Goal: Task Accomplishment & Management: Complete application form

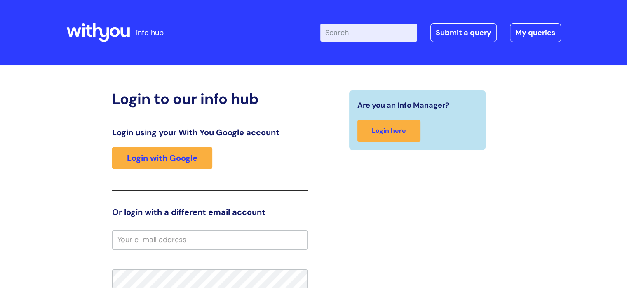
click at [171, 171] on div "Login using your With You Google account Login with Google" at bounding box center [210, 158] width 196 height 63
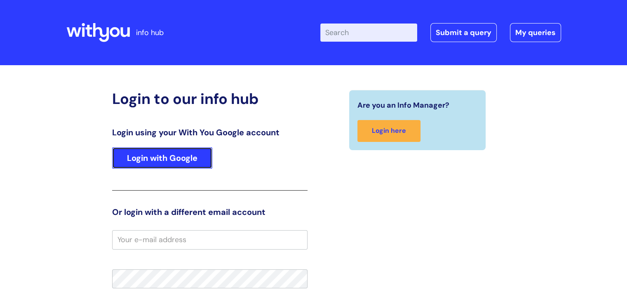
click at [173, 160] on link "Login with Google" at bounding box center [162, 157] width 100 height 21
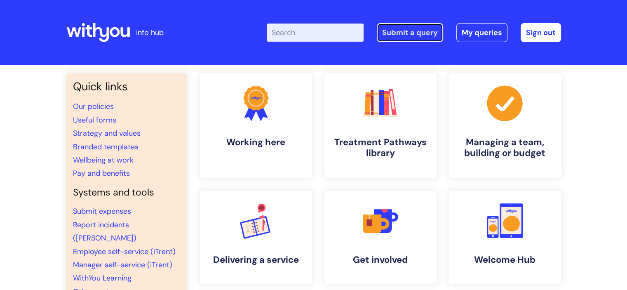
click at [427, 37] on link "Submit a query" at bounding box center [410, 32] width 66 height 19
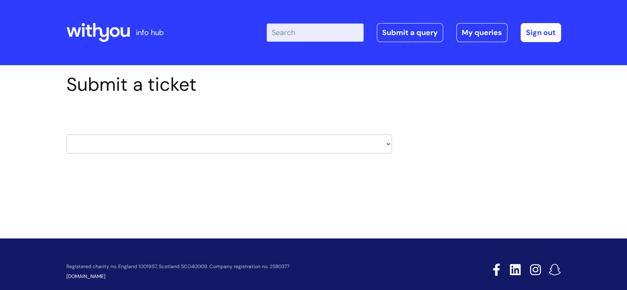
click at [171, 146] on select "HR / People IT and Support Clinical Drug Alerts Finance Accounts Data Support T…" at bounding box center [229, 143] width 326 height 19
select select "it_and_support"
click at [66, 134] on select "HR / People IT and Support Clinical Drug Alerts Finance Accounts Data Support T…" at bounding box center [229, 143] width 326 height 19
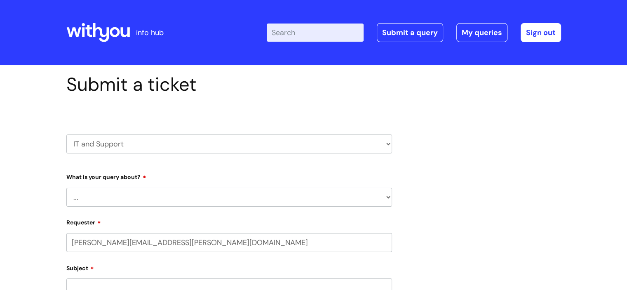
select select "80004157231"
click at [106, 191] on select "... Mobile Phone Reset & MFA Accounts, Starters and Leavers IT Hardware issue I…" at bounding box center [229, 197] width 326 height 19
select select "IT Hardware issue"
click at [66, 188] on select "... Mobile Phone Reset & MFA Accounts, Starters and Leavers IT Hardware issue I…" at bounding box center [229, 197] width 326 height 19
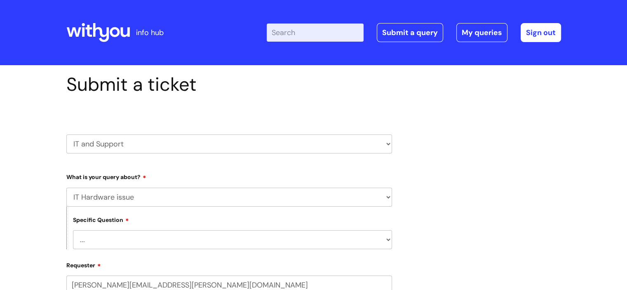
click at [109, 240] on select "... I need a new or replacement ... I’m waiting for new or replacement hardware…" at bounding box center [232, 239] width 319 height 19
select select "Problem with Laptop or Chromebook"
click at [73, 230] on select "... I need a new or replacement ... I’m waiting for new or replacement hardware…" at bounding box center [232, 239] width 319 height 19
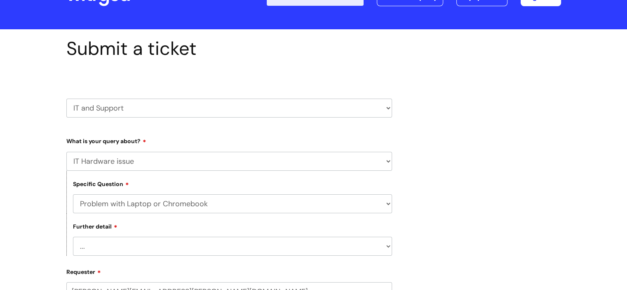
scroll to position [82, 0]
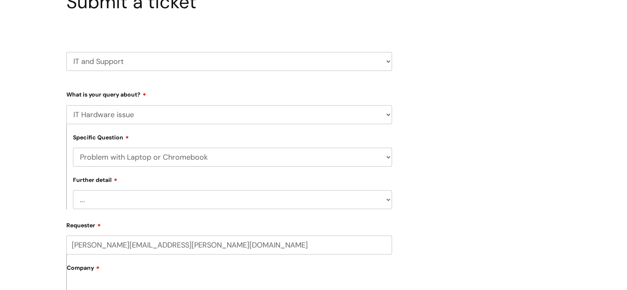
click at [138, 203] on select "... I’ve no sound / microphone I’ve got no internet or wifi I’ve got no camera …" at bounding box center [232, 199] width 319 height 19
click at [104, 198] on select "... I’ve no sound / microphone I’ve got no internet or wifi I’ve got no camera …" at bounding box center [232, 199] width 319 height 19
select select "I’ve got a display issue"
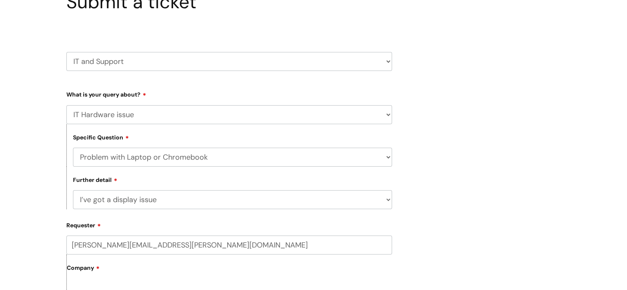
click at [73, 191] on select "... I’ve no sound / microphone I’ve got no internet or wifi I’ve got no camera …" at bounding box center [232, 199] width 319 height 19
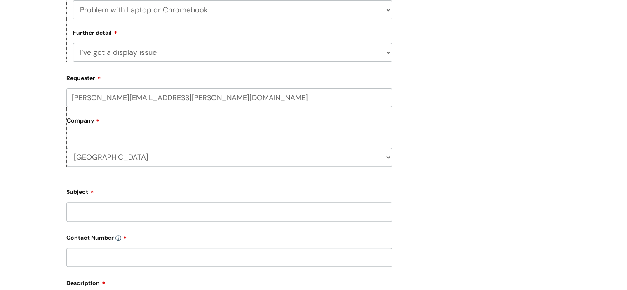
scroll to position [289, 0]
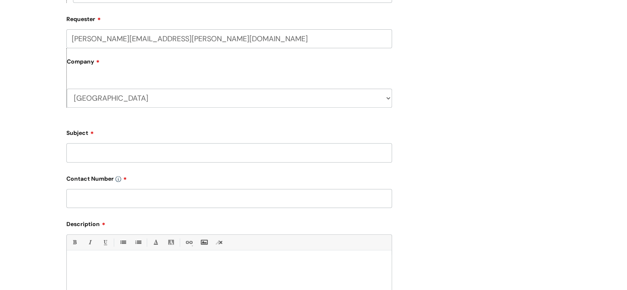
click at [93, 152] on input "Subject" at bounding box center [229, 152] width 326 height 19
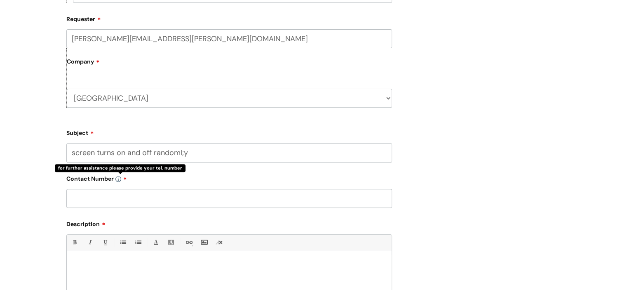
click at [181, 154] on input "screen turns on and off randoml;y" at bounding box center [229, 152] width 326 height 19
click at [183, 154] on input "screen turns on and off randoml;y" at bounding box center [229, 152] width 326 height 19
type input "screen turns on and off randomly"
click at [143, 197] on input "text" at bounding box center [229, 198] width 326 height 19
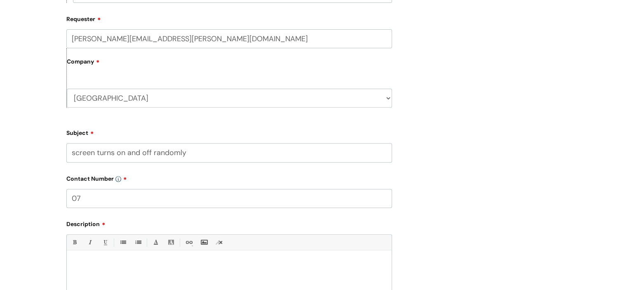
type input "0"
paste input "07814 177 727"
click at [106, 197] on input "07814 177 727" at bounding box center [229, 198] width 326 height 19
click at [93, 199] on input "07814 177727" at bounding box center [229, 198] width 326 height 19
type input "07814177727"
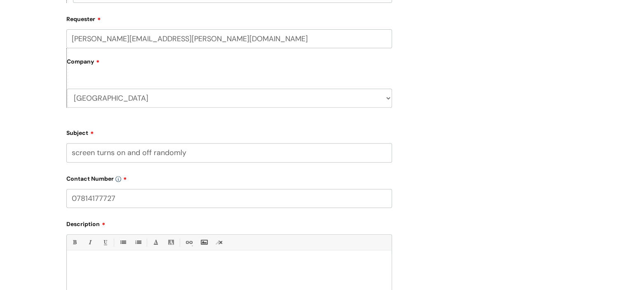
click at [125, 267] on p at bounding box center [229, 264] width 313 height 7
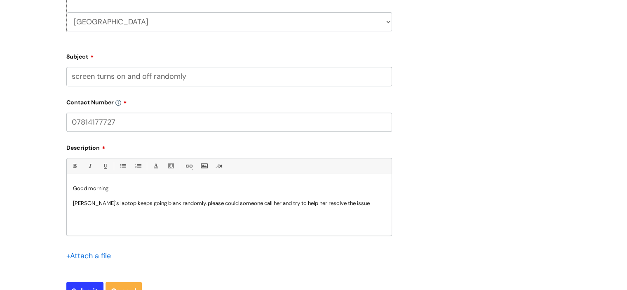
scroll to position [379, 0]
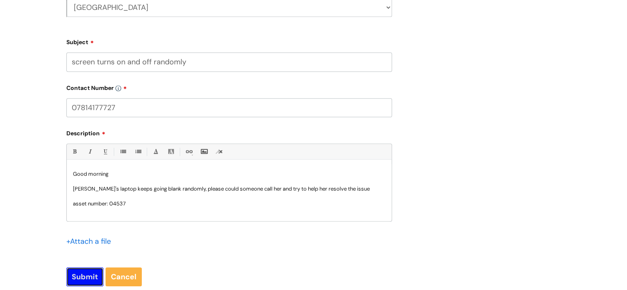
click at [87, 276] on input "Submit" at bounding box center [84, 276] width 37 height 19
type input "Please Wait..."
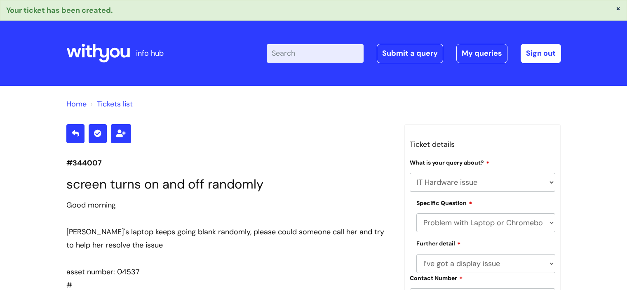
select select "IT Hardware issue"
select select "Problem with Laptop or Chromebook"
select select "I’ve got a display issue"
click at [432, 52] on link "Submit a query" at bounding box center [410, 53] width 66 height 19
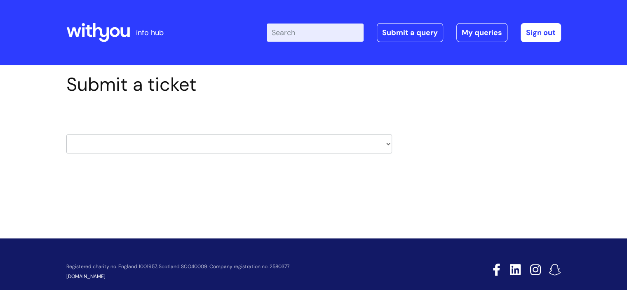
click at [280, 143] on select "HR / People IT and Support Clinical Drug Alerts Finance Accounts Data Support T…" at bounding box center [229, 143] width 326 height 19
select select "it_and_support"
click at [66, 134] on select "HR / People IT and Support Clinical Drug Alerts Finance Accounts Data Support T…" at bounding box center [229, 143] width 326 height 19
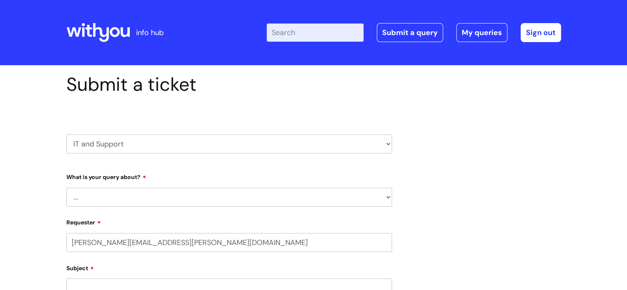
select select "80004157231"
click at [133, 190] on select "... Mobile Phone Reset & MFA Accounts, Starters and Leavers IT Hardware issue I…" at bounding box center [229, 197] width 326 height 19
select select "Something Else"
click at [66, 188] on select "... Mobile Phone Reset & MFA Accounts, Starters and Leavers IT Hardware issue I…" at bounding box center [229, 197] width 326 height 19
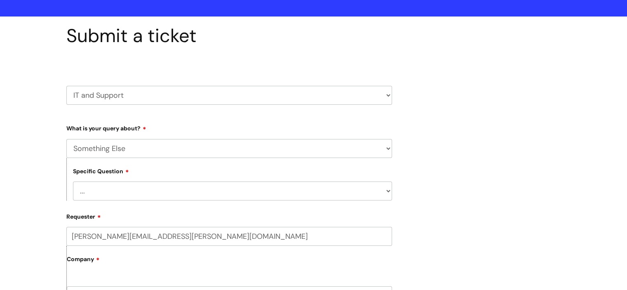
scroll to position [124, 0]
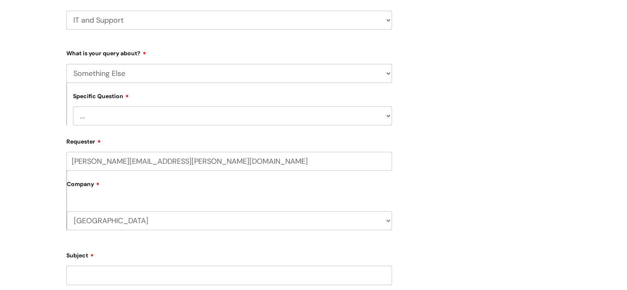
click at [101, 120] on select "... My problem is not listed" at bounding box center [232, 115] width 319 height 19
select select "My problem is not listed"
click at [73, 106] on select "... My problem is not listed" at bounding box center [232, 115] width 319 height 19
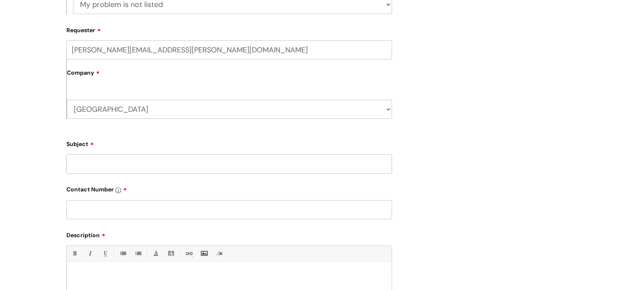
scroll to position [247, 0]
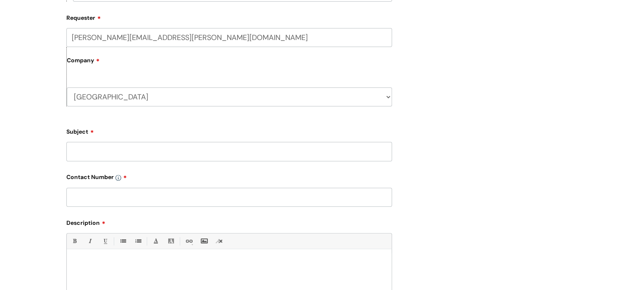
click at [80, 155] on input "Subject" at bounding box center [229, 151] width 326 height 19
type input "Difficulty seeing screen"
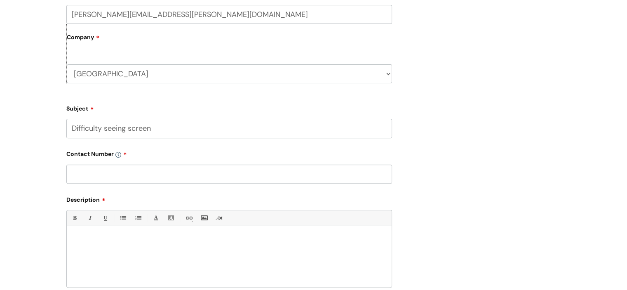
scroll to position [289, 0]
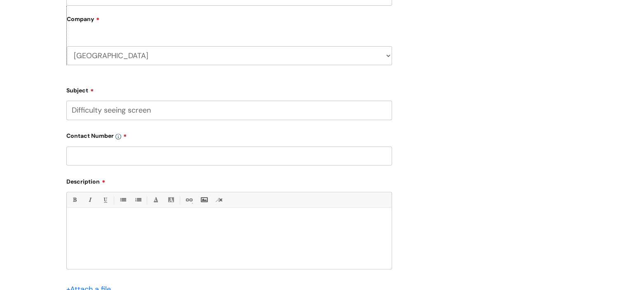
click at [164, 154] on input "text" at bounding box center [229, 155] width 326 height 19
type input "n/a"
click at [139, 231] on div at bounding box center [229, 240] width 325 height 57
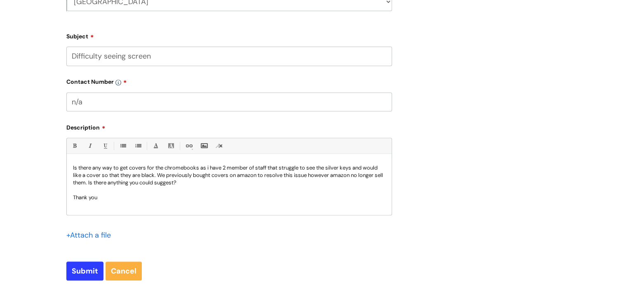
scroll to position [247, 0]
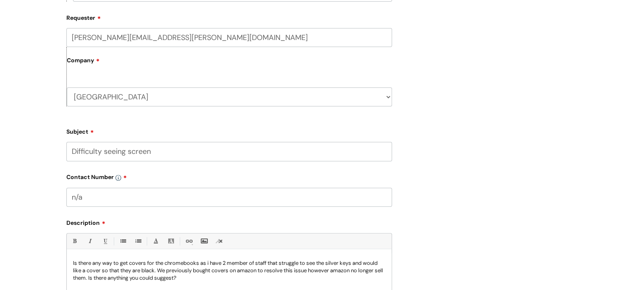
drag, startPoint x: 163, startPoint y: 155, endPoint x: 130, endPoint y: 151, distance: 34.0
click at [130, 151] on input "Difficulty seeing screen" at bounding box center [229, 151] width 326 height 19
type input "Difficulty seeing keys"
click at [16, 214] on div "Submit a ticket HR / People IT and Support Clinical Drug Alerts Finance Account…" at bounding box center [313, 121] width 627 height 606
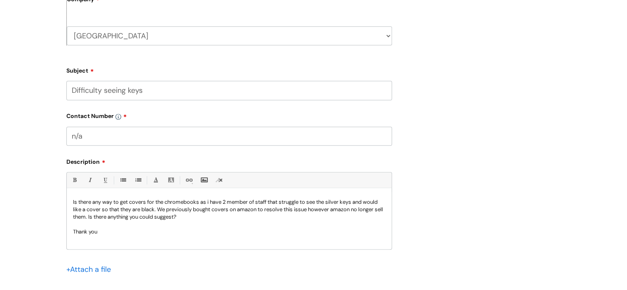
scroll to position [330, 0]
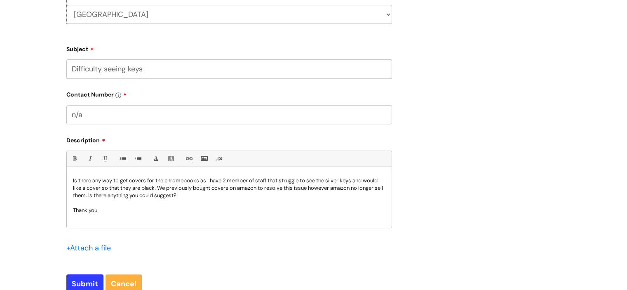
click at [145, 180] on p "Is there any way to get covers for the chromebooks as i have 2 member of staff …" at bounding box center [229, 188] width 313 height 22
click at [80, 280] on input "Submit" at bounding box center [84, 283] width 37 height 19
type input "Please Wait..."
